Goal: Information Seeking & Learning: Find specific page/section

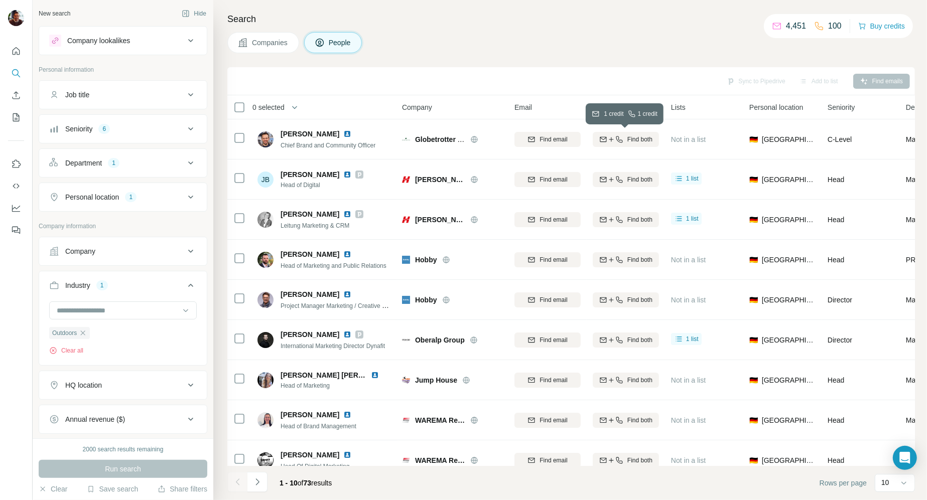
scroll to position [7363, 0]
click at [122, 100] on button "Job title" at bounding box center [123, 95] width 168 height 24
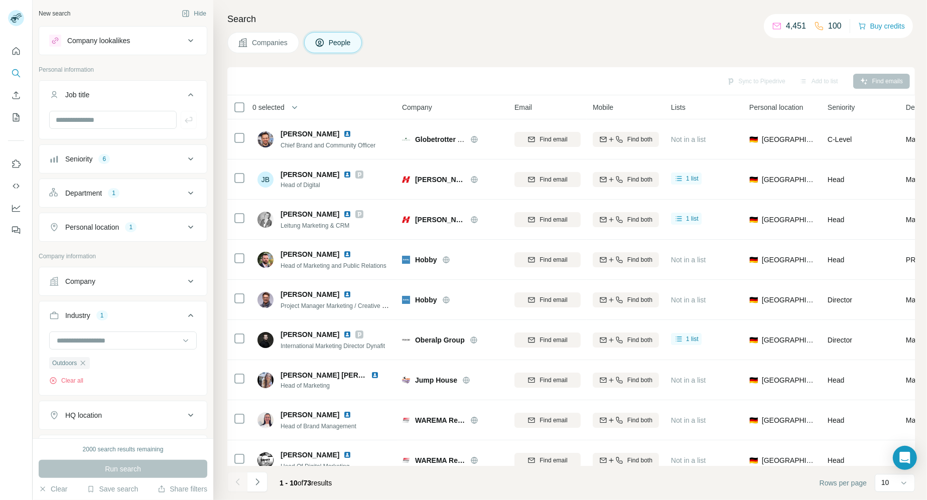
click at [140, 92] on div "Job title" at bounding box center [116, 95] width 135 height 10
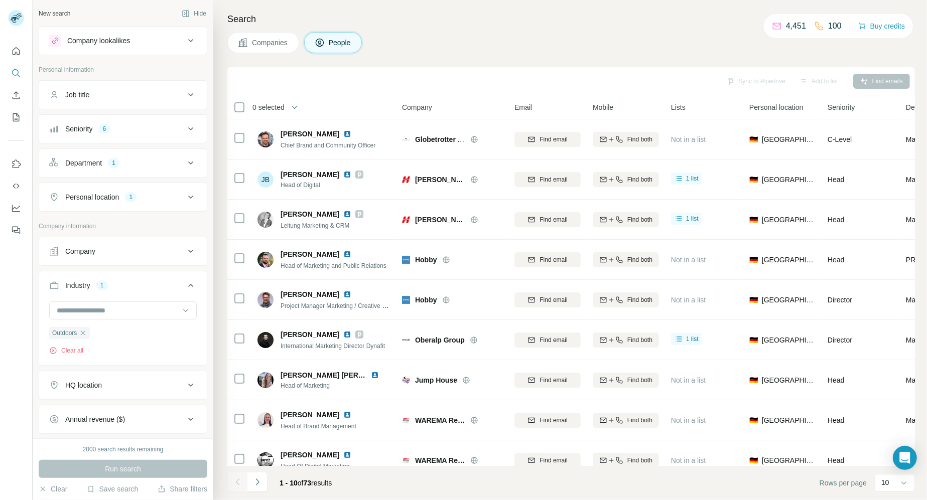
click at [122, 126] on div "Seniority 6" at bounding box center [116, 129] width 135 height 10
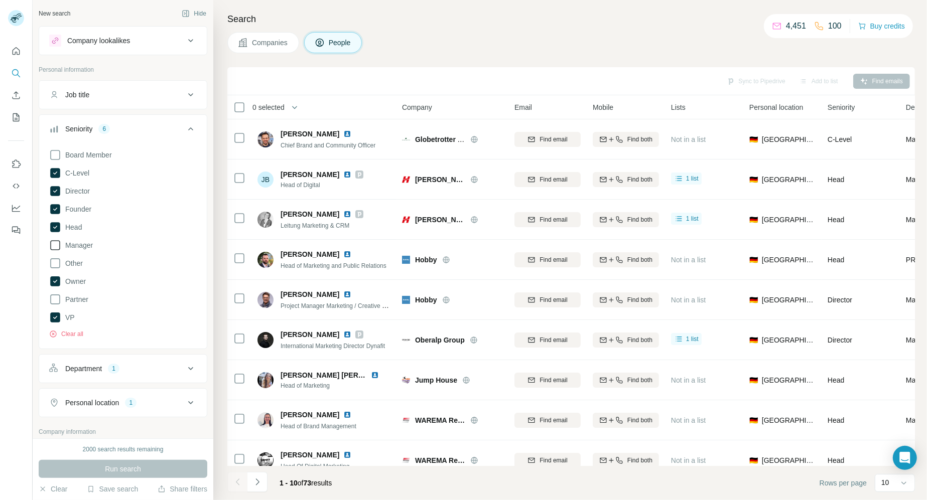
click at [54, 242] on icon at bounding box center [55, 245] width 12 height 12
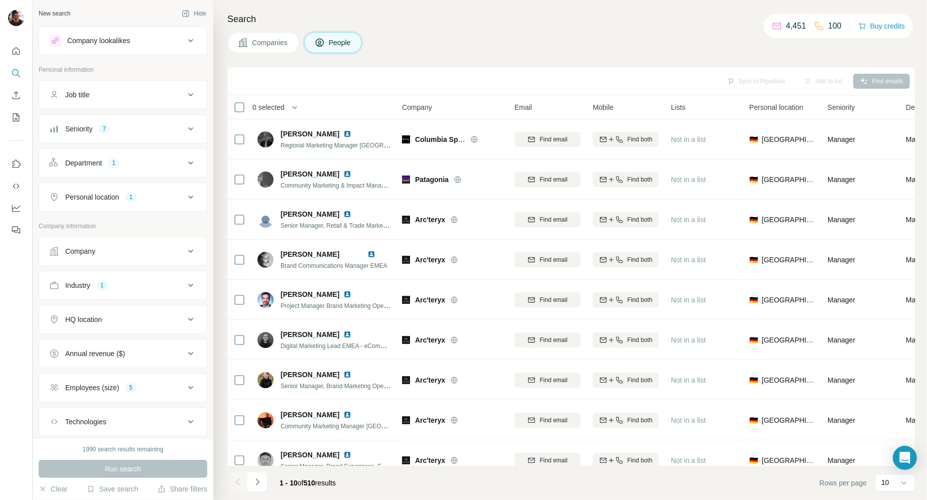
click at [76, 168] on button "Department 1" at bounding box center [123, 163] width 168 height 24
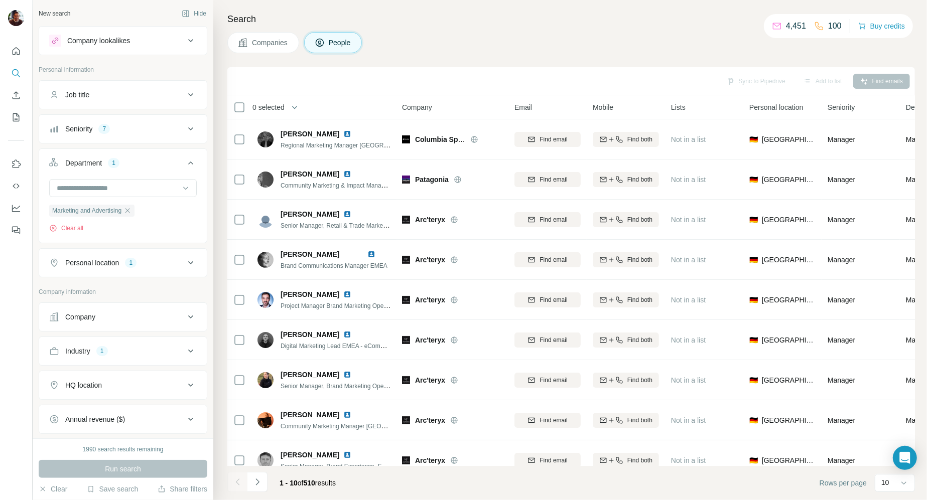
click at [69, 169] on button "Department 1" at bounding box center [123, 165] width 168 height 28
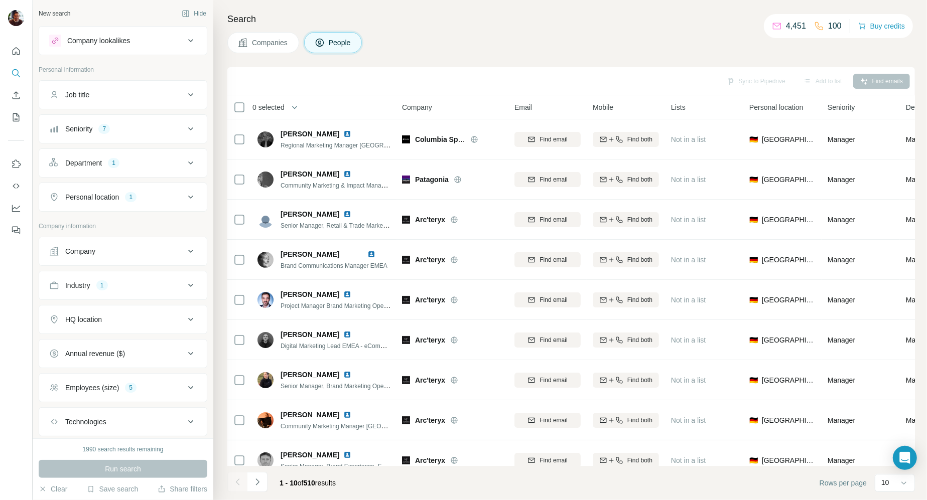
click at [81, 129] on div "Seniority" at bounding box center [78, 129] width 27 height 10
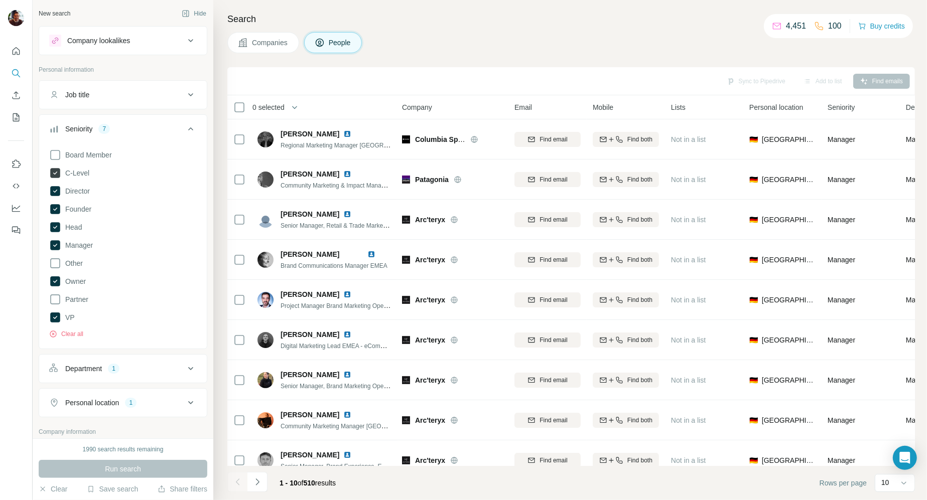
click at [55, 176] on icon at bounding box center [55, 173] width 10 height 10
click at [55, 185] on icon at bounding box center [55, 191] width 12 height 12
click at [54, 210] on icon at bounding box center [55, 209] width 4 height 3
click at [55, 228] on icon at bounding box center [55, 227] width 10 height 10
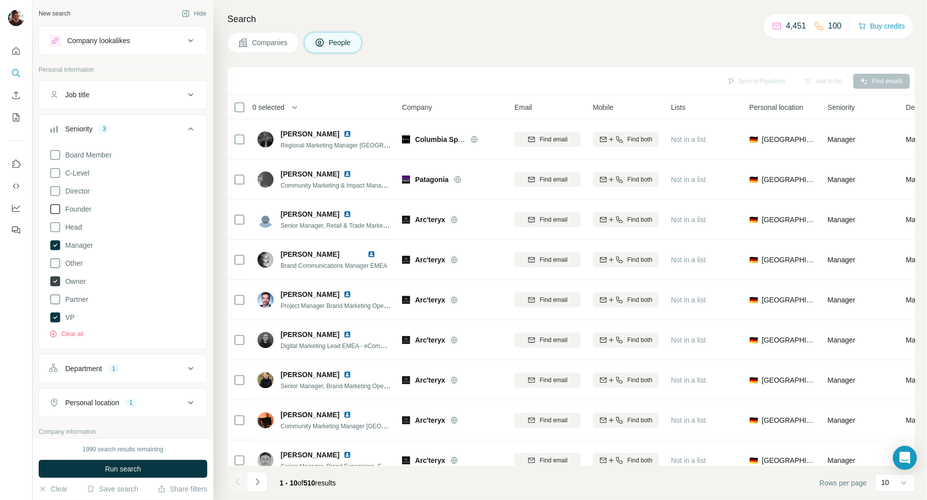
click at [56, 281] on icon at bounding box center [55, 281] width 4 height 3
click at [33, 339] on div "New search Hide Company lookalikes Personal information Job title Seniority 1 B…" at bounding box center [123, 219] width 181 height 439
click at [136, 127] on div "Seniority 1" at bounding box center [116, 129] width 135 height 10
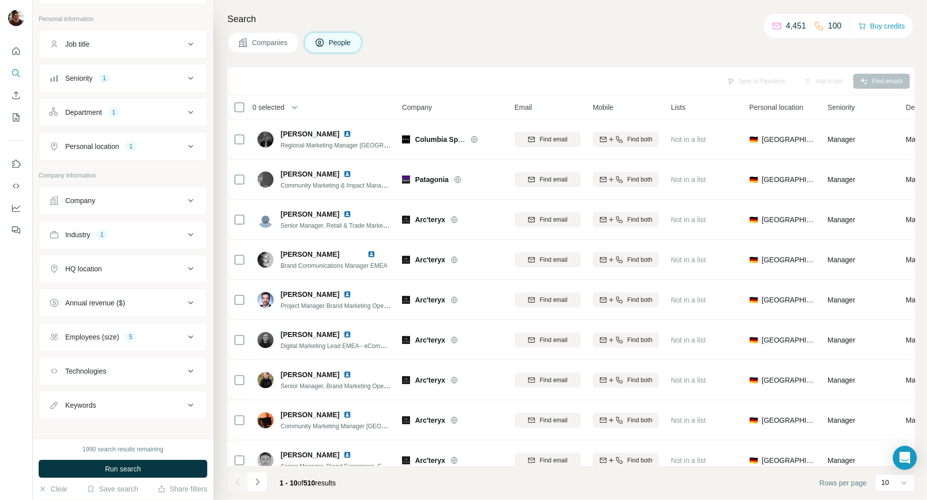
scroll to position [58, 0]
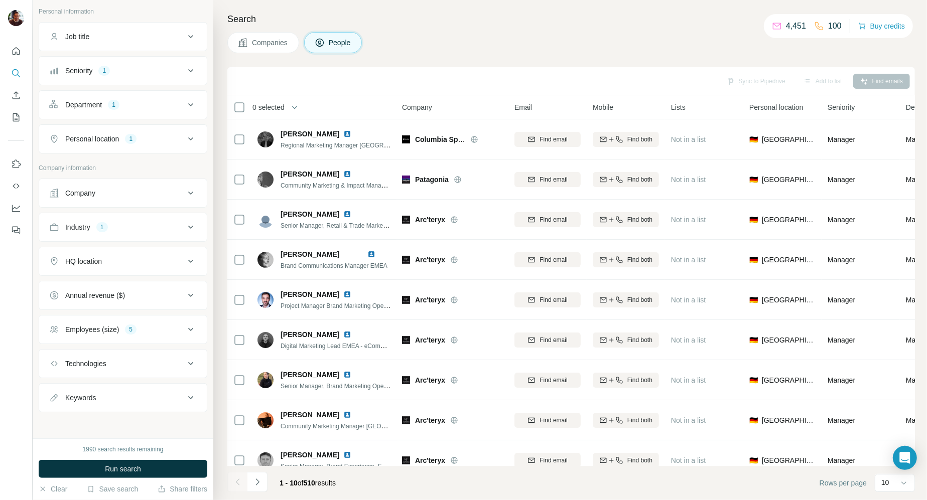
click at [123, 194] on div "Company" at bounding box center [116, 193] width 135 height 10
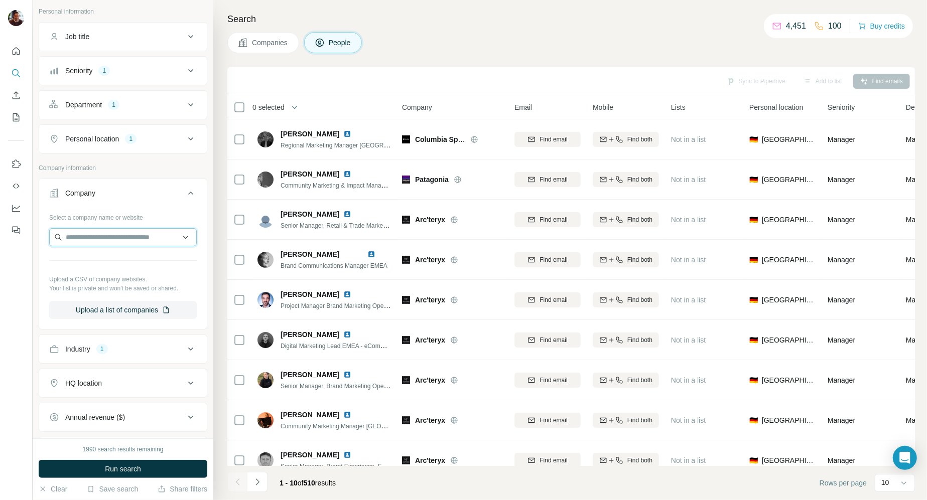
click at [99, 242] on input "text" at bounding box center [123, 237] width 148 height 18
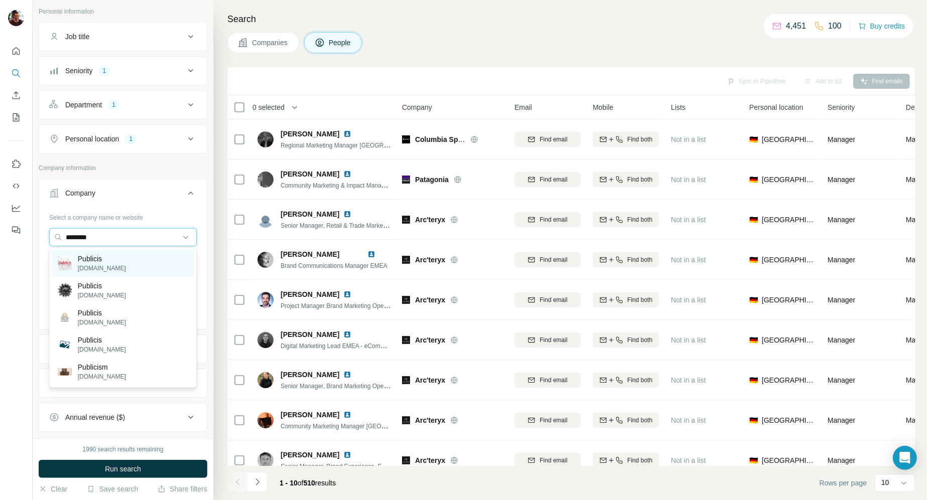
type input "********"
click at [99, 263] on p "Publicis" at bounding box center [102, 259] width 48 height 10
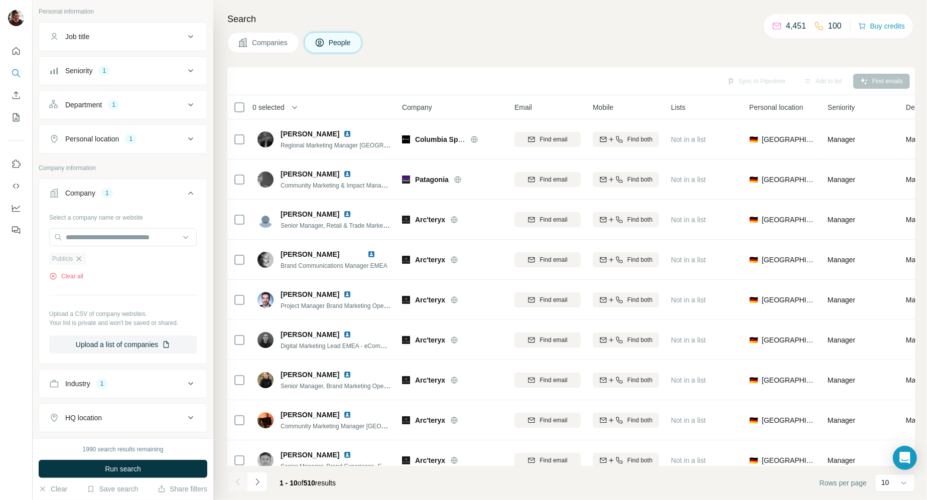
click at [81, 256] on icon "button" at bounding box center [79, 259] width 8 height 8
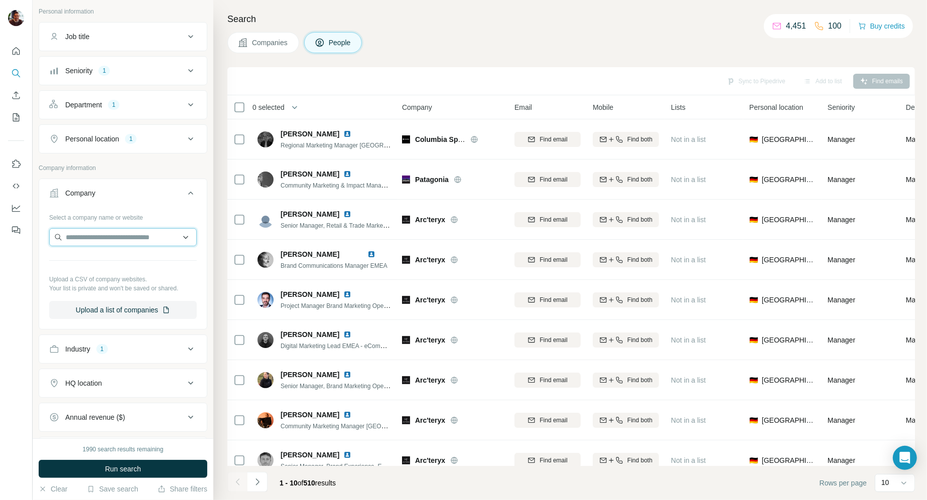
click at [89, 234] on input "text" at bounding box center [123, 237] width 148 height 18
